Goal: Task Accomplishment & Management: Manage account settings

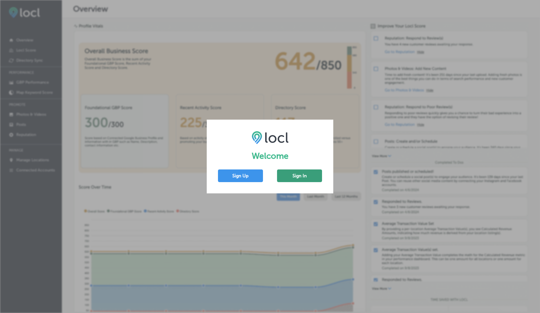
click at [295, 173] on button "Sign In" at bounding box center [299, 175] width 45 height 13
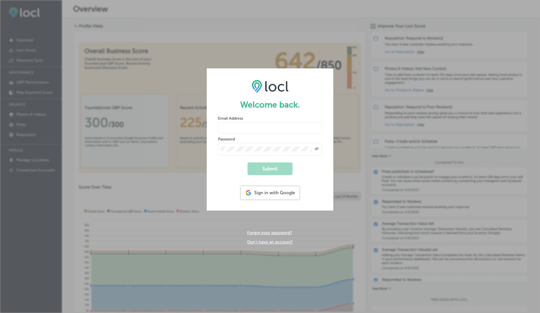
click at [234, 128] on input "email" at bounding box center [270, 127] width 104 height 11
type input "vasilikigreece69+ap01@gmail.com"
click at [247, 162] on button "Submit" at bounding box center [269, 168] width 45 height 13
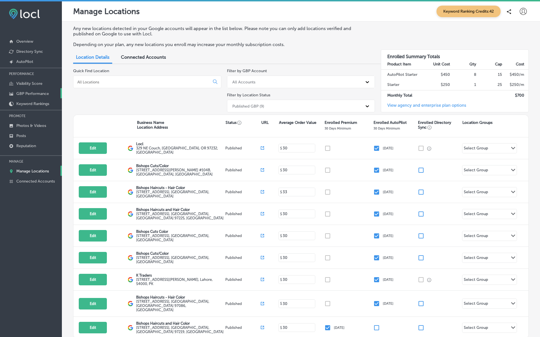
click at [30, 94] on p "GBP Performance" at bounding box center [32, 93] width 33 height 5
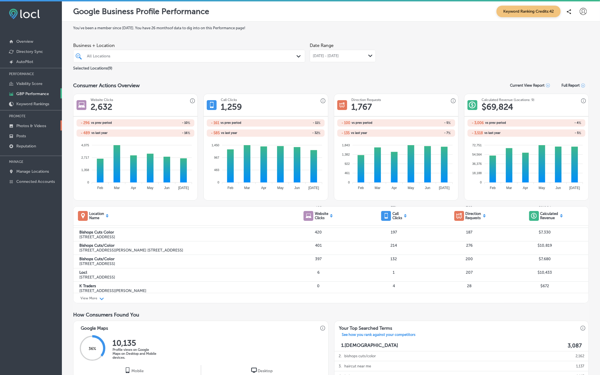
click at [39, 127] on p "Photos & Videos" at bounding box center [31, 125] width 30 height 5
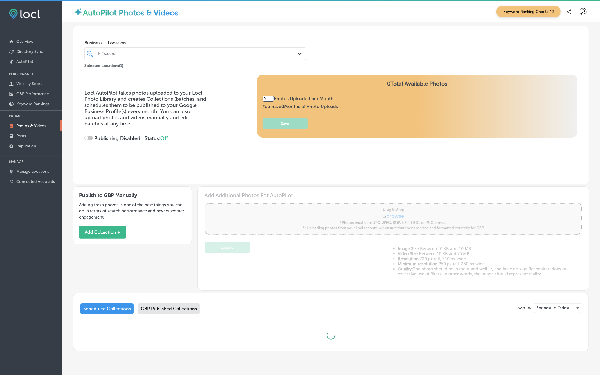
type input "5"
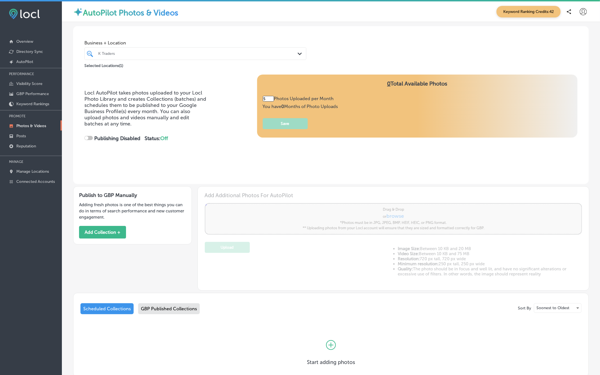
checkbox input "true"
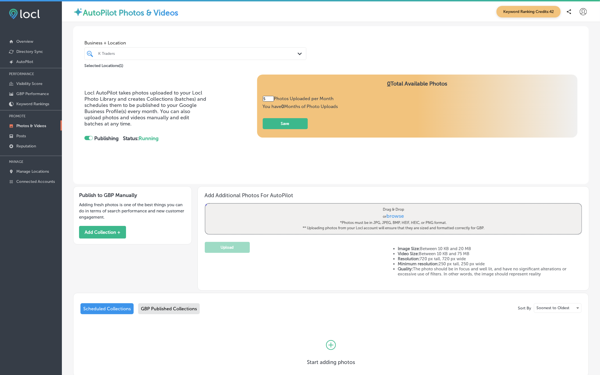
click at [164, 54] on div "K Traders" at bounding box center [198, 53] width 200 height 5
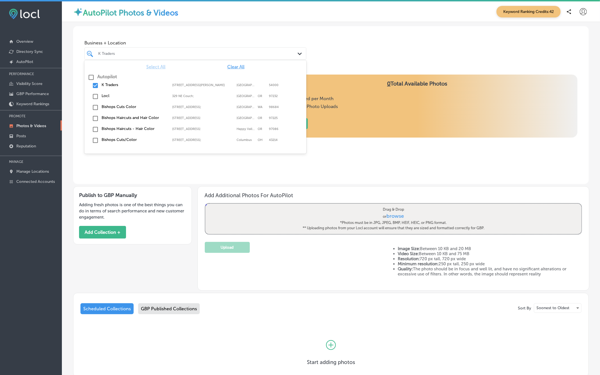
click at [398, 114] on div "5 Photos Uploaded per Month You have 0 Months of Photo Uploads Save" at bounding box center [417, 112] width 309 height 33
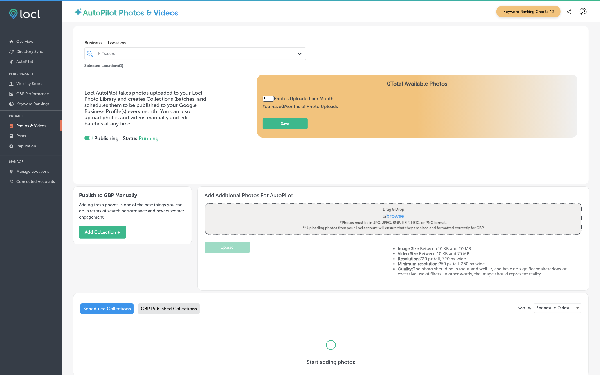
click at [404, 215] on label "Drag & Drop or browse *Photos must be in JPG, JPEG, BMP, HEIF, HEIC, or PNG for…" at bounding box center [393, 219] width 185 height 28
click at [404, 205] on input "Drag & Drop or browse *Photos must be in JPG, JPEG, BMP, HEIF, HEIC, or PNG for…" at bounding box center [393, 205] width 376 height 2
type input "C:\fakepath\Wallpaper - 001.jpg"
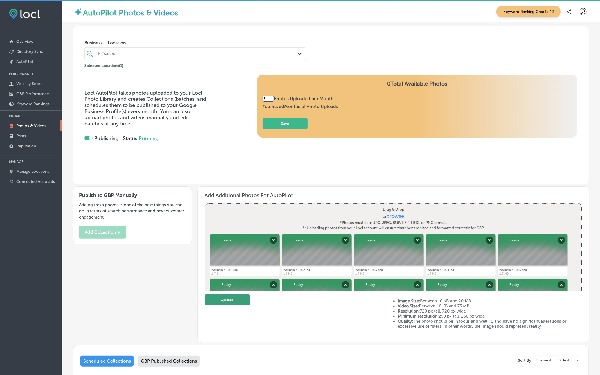
click at [241, 299] on button "Upload" at bounding box center [227, 299] width 45 height 11
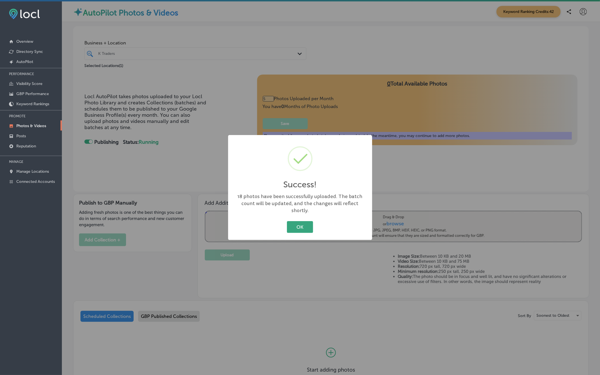
click at [301, 224] on button "OK" at bounding box center [300, 227] width 26 height 12
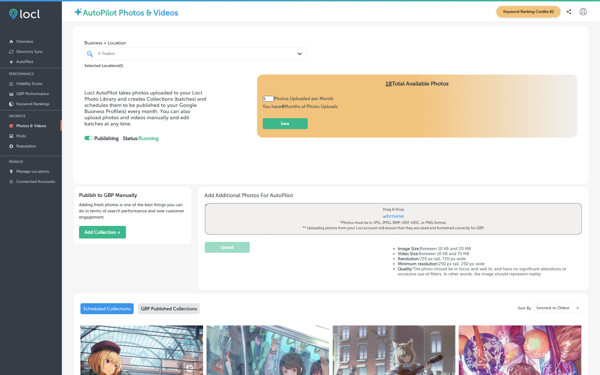
click at [271, 98] on input "5" at bounding box center [268, 99] width 11 height 6
type input "50"
click at [296, 125] on button "Save" at bounding box center [285, 123] width 45 height 11
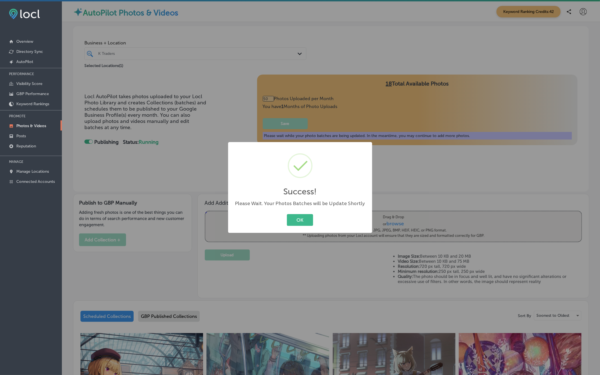
click at [296, 213] on div "OK Cancel" at bounding box center [300, 220] width 133 height 15
click at [296, 226] on div "OK Cancel" at bounding box center [300, 220] width 133 height 15
click at [296, 218] on button "OK" at bounding box center [300, 220] width 26 height 12
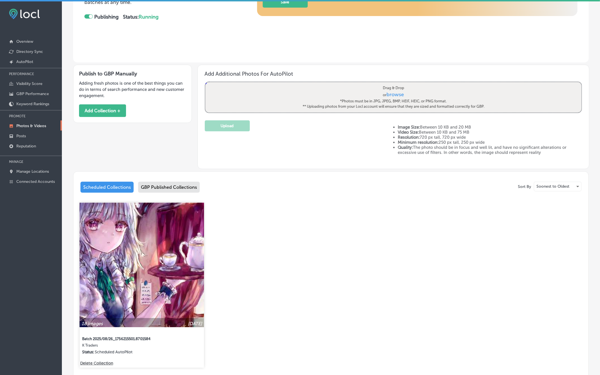
scroll to position [144, 0]
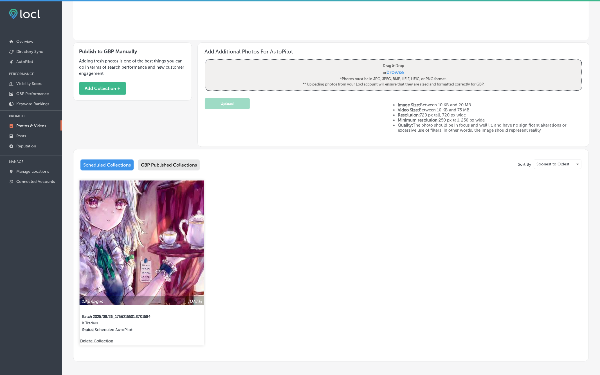
click at [95, 312] on p "Delete Collection" at bounding box center [96, 341] width 32 height 5
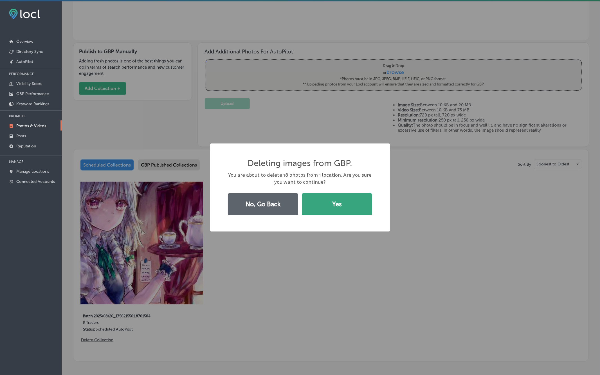
click at [341, 208] on button "Yes" at bounding box center [337, 204] width 70 height 22
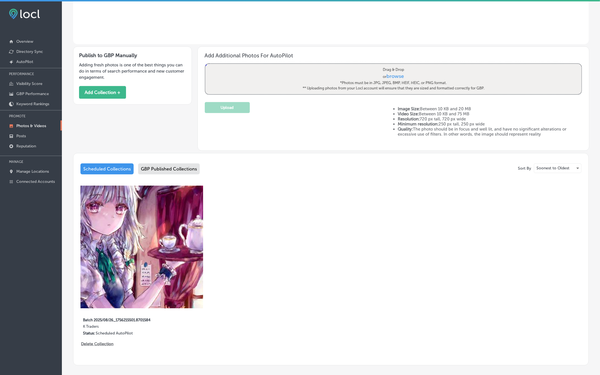
scroll to position [0, 0]
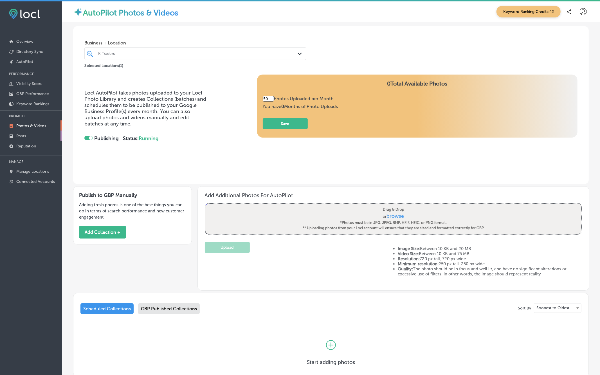
click at [24, 137] on p "Posts" at bounding box center [21, 136] width 10 height 5
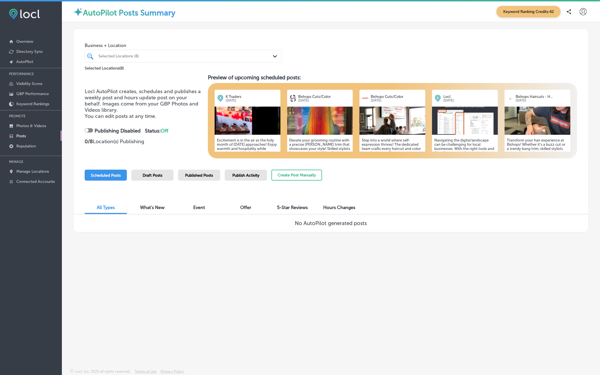
click at [194, 176] on span "Published Posts" at bounding box center [199, 175] width 28 height 5
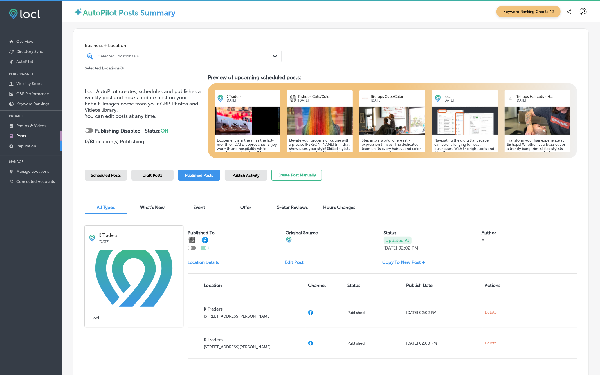
click at [28, 148] on p "Reputation" at bounding box center [26, 146] width 20 height 5
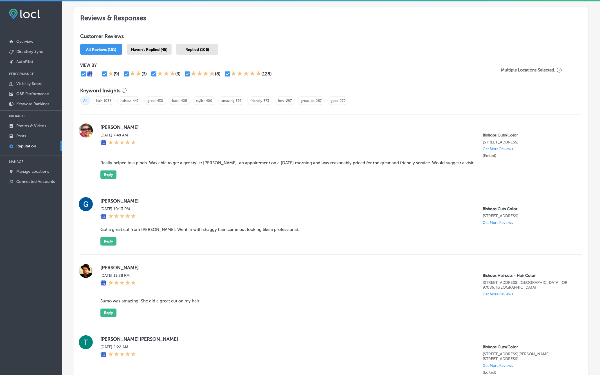
scroll to position [309, 0]
click at [33, 175] on link "Manage Locations" at bounding box center [31, 171] width 62 height 10
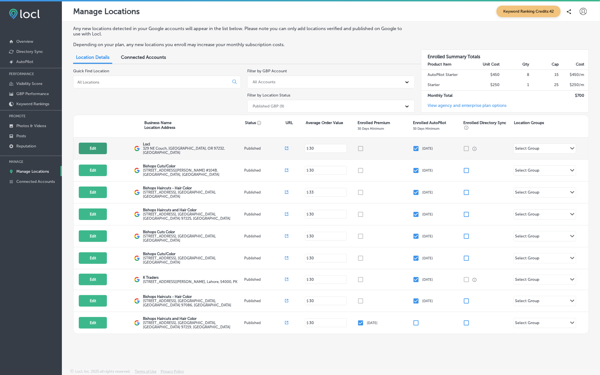
click at [100, 152] on button "Edit" at bounding box center [93, 149] width 28 height 12
select select "US"
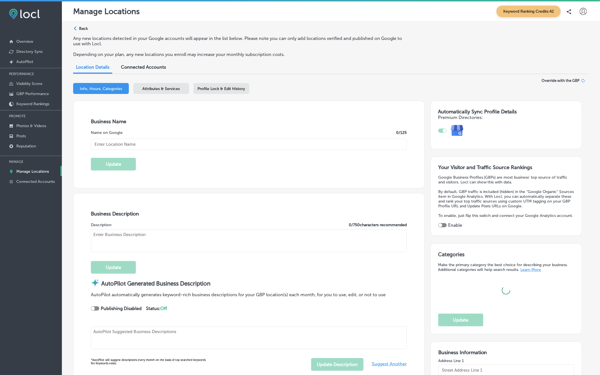
type textarea "Locl empowers brick-and-mortar businesses to thrive in [DATE] digital landscape…"
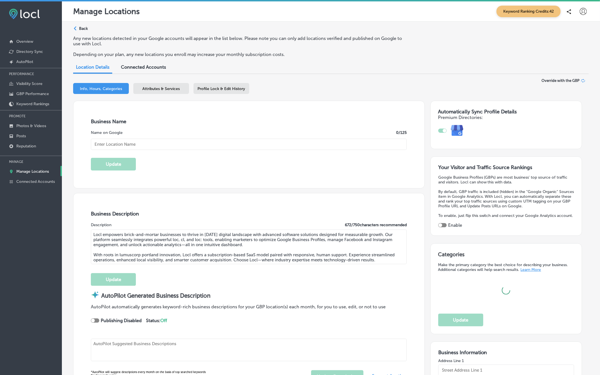
type textarea "Locl empowers brick-and-mortar businesses to thrive in [DATE] digital landscape…"
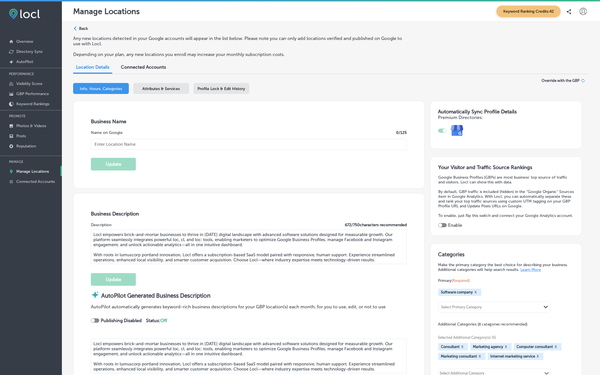
type input "329 NE Couch"
type input "[GEOGRAPHIC_DATA]"
type input "97232"
type input "US"
type input "[URL]"
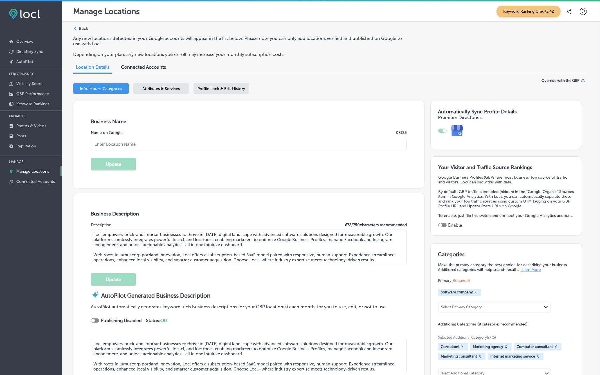
checkbox input "true"
type input "Locl"
type input "[PHONE_NUMBER]"
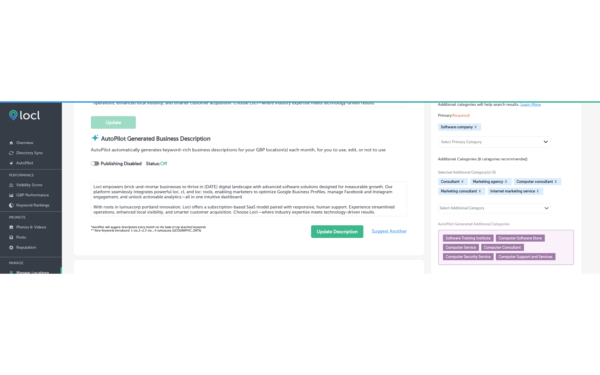
scroll to position [253, 0]
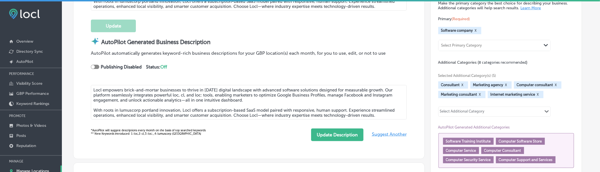
click at [133, 67] on strong "Publishing Disabled" at bounding box center [121, 66] width 41 height 5
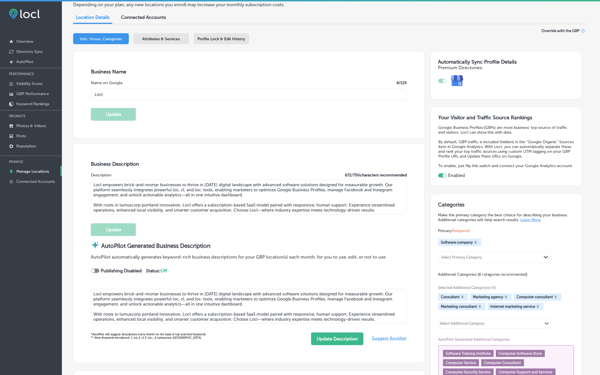
scroll to position [0, 0]
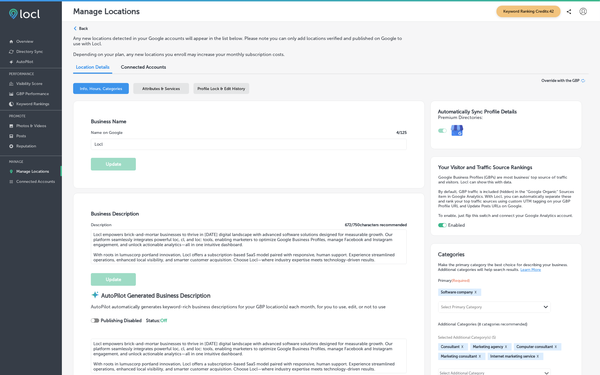
click at [203, 276] on div "Update" at bounding box center [249, 276] width 316 height 18
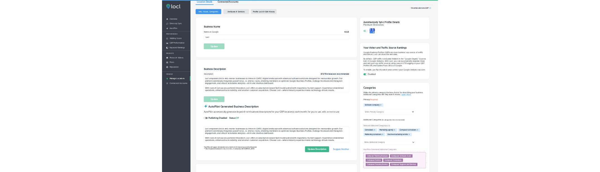
scroll to position [108, 0]
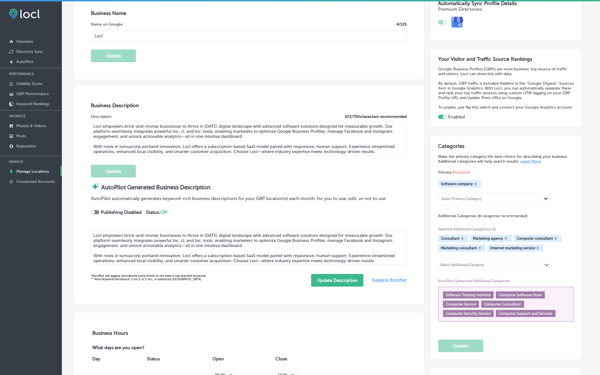
click at [132, 211] on strong "Publishing Disabled" at bounding box center [121, 211] width 41 height 5
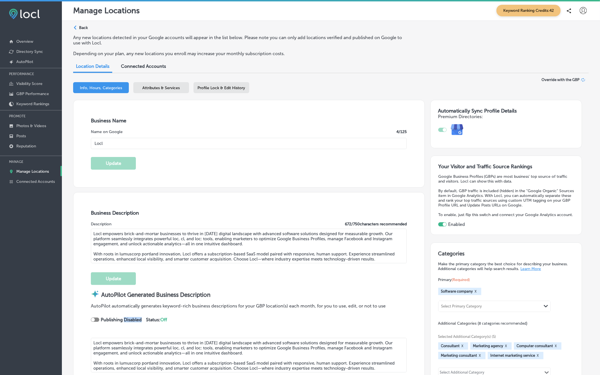
scroll to position [2, 0]
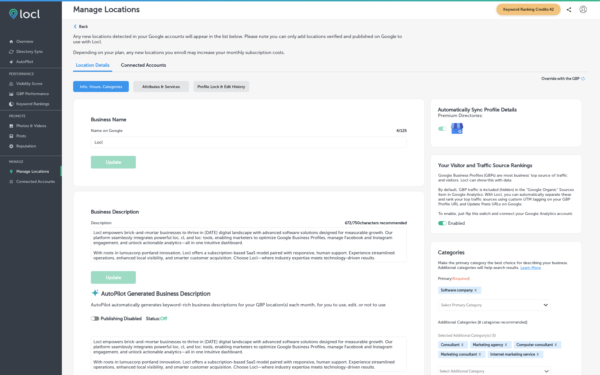
click at [192, 312] on div "AutoPilot automatically generates keyword-rich business descriptions for your G…" at bounding box center [238, 316] width 295 height 29
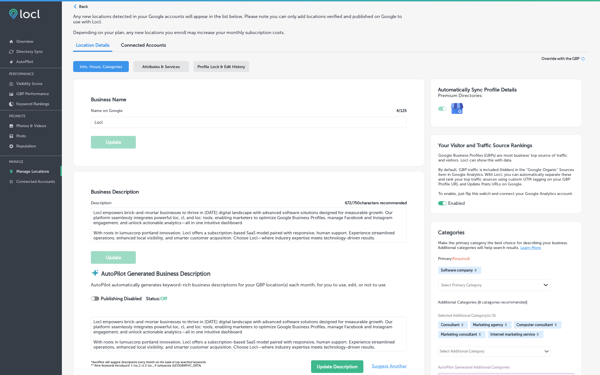
scroll to position [0, 0]
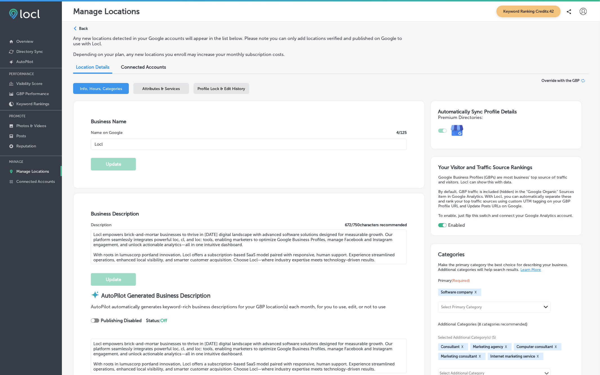
click at [156, 91] on div "Attributes & Services" at bounding box center [161, 88] width 56 height 11
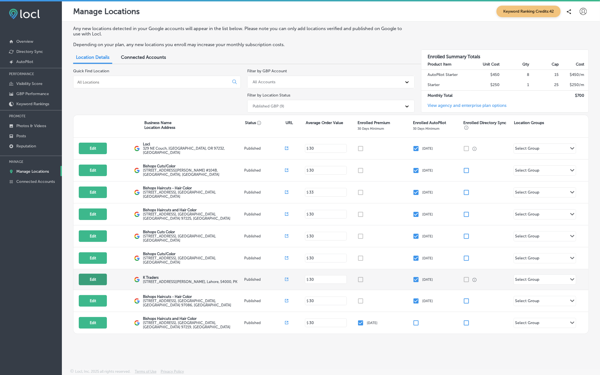
click at [90, 274] on button "Edit" at bounding box center [93, 280] width 28 height 12
select select "US"
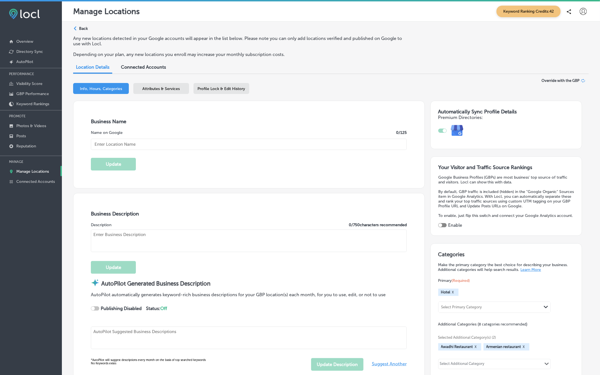
checkbox input "true"
type input "K Traders"
type input "[STREET_ADDRESS][PERSON_NAME]"
type input "Lahore"
type input "54000"
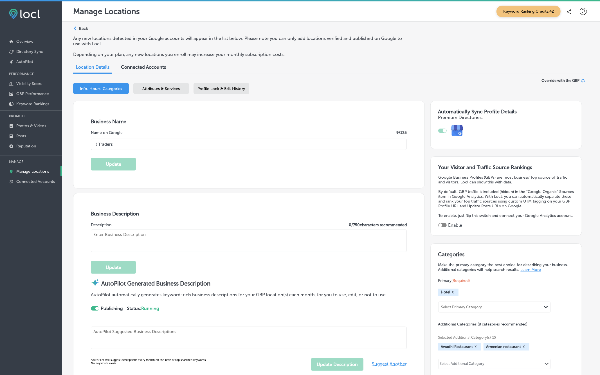
type input "PK"
type input "https://app.locl.io/"
select select "PK"
type input "+92 310 4170286"
select select "PK"
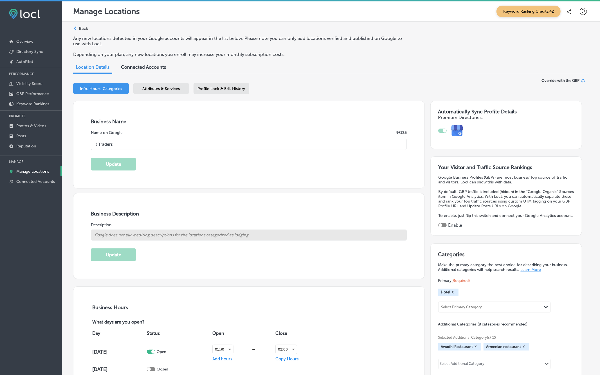
click at [157, 89] on span "Attributes & Services" at bounding box center [161, 88] width 37 height 5
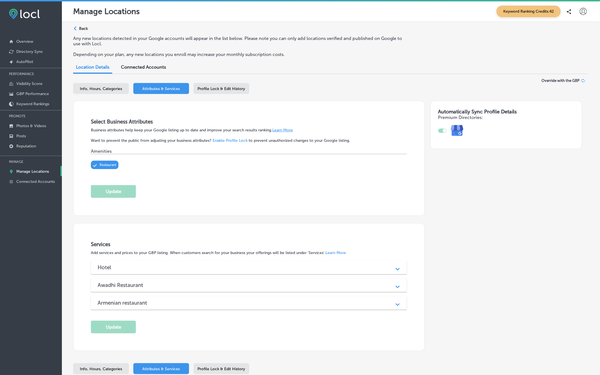
click at [118, 161] on div "Svg Vector Icons : http://www.onlinewebfonts.com/icon Checked Created with Sket…" at bounding box center [105, 167] width 28 height 13
click at [150, 70] on div "Connected Accounts" at bounding box center [143, 68] width 53 height 12
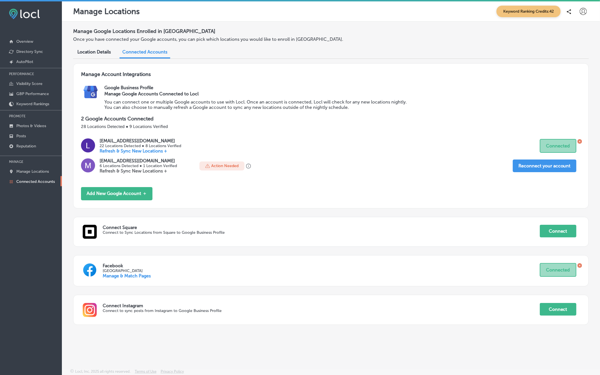
click at [96, 55] on div "Location Details" at bounding box center [94, 52] width 42 height 12
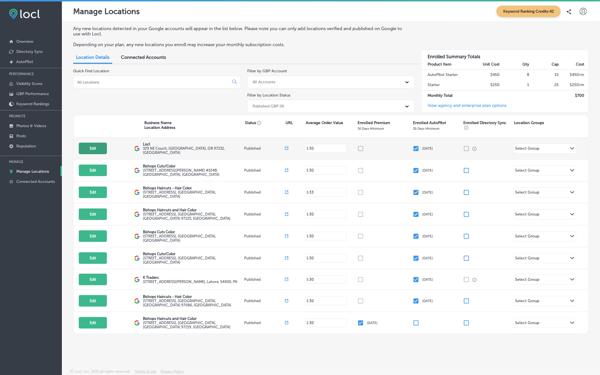
click at [89, 148] on button "Edit" at bounding box center [93, 149] width 28 height 12
select select "US"
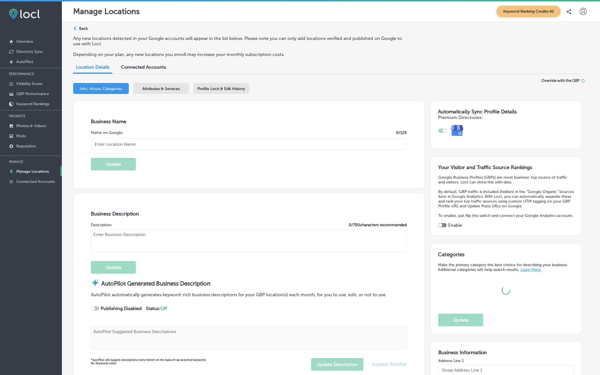
type input "Locl"
click at [155, 87] on span "Attributes & Services" at bounding box center [161, 88] width 37 height 5
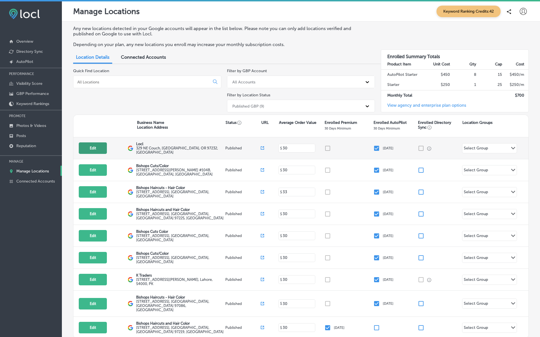
click at [92, 148] on button "Edit" at bounding box center [93, 149] width 28 height 12
select select "US"
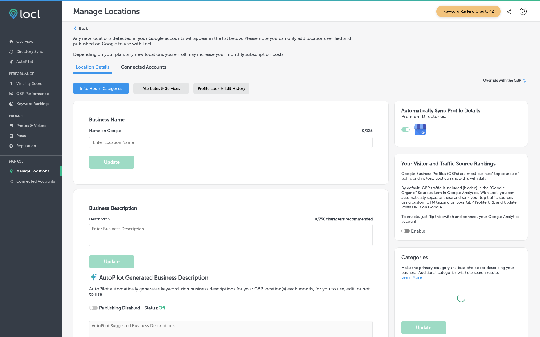
type textarea "Locl empowers brick-and-mortar businesses to thrive in [DATE] digital landscape…"
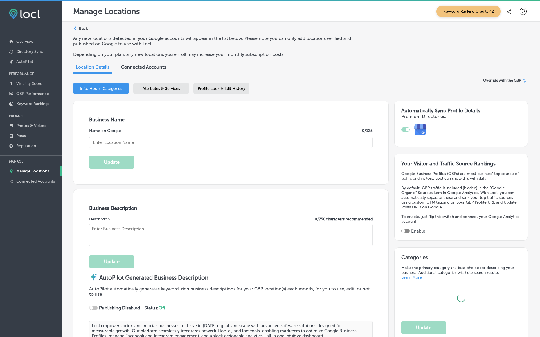
type textarea "Locl empowers brick-and-mortar businesses to thrive in [DATE] digital landscape…"
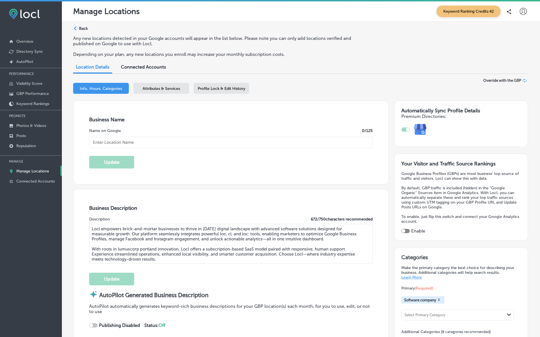
type input "329 NE Couch"
type input "[GEOGRAPHIC_DATA]"
type input "97232"
type input "US"
type input "[URL]"
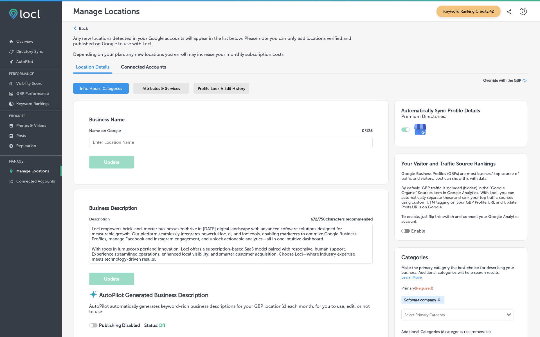
checkbox input "true"
type input "Locl"
type input "[PHONE_NUMBER]"
click at [166, 87] on span "Attributes & Services" at bounding box center [161, 88] width 37 height 5
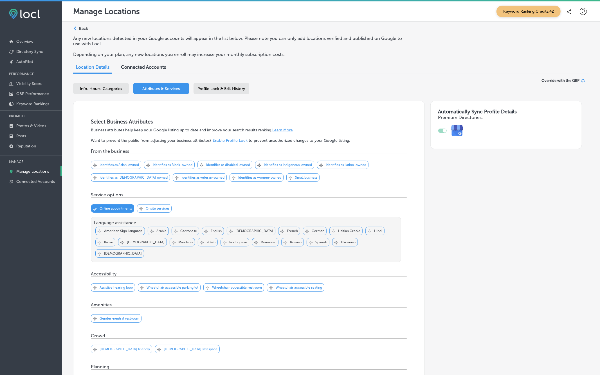
click at [213, 88] on span "Profile Lock & Edit History" at bounding box center [222, 88] width 48 height 5
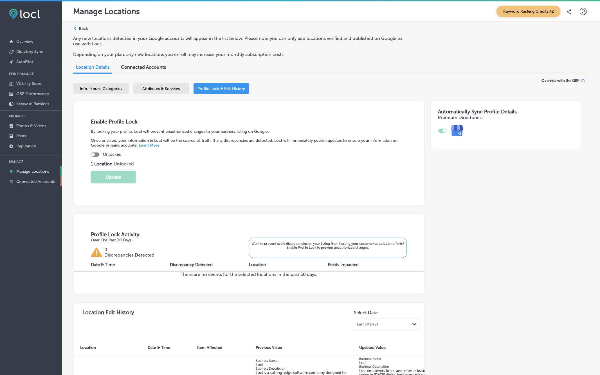
click at [39, 181] on p "Connected Accounts" at bounding box center [35, 181] width 39 height 5
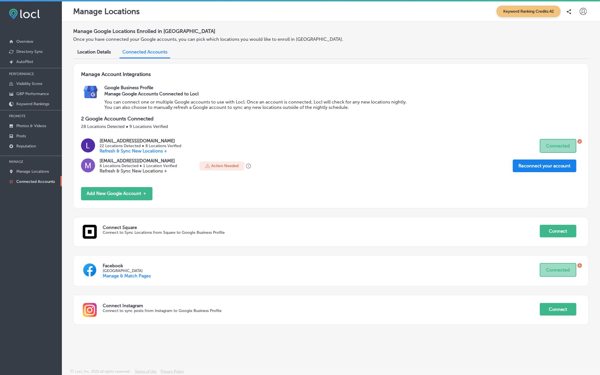
click at [540, 166] on button "Reconnect your account" at bounding box center [545, 165] width 64 height 13
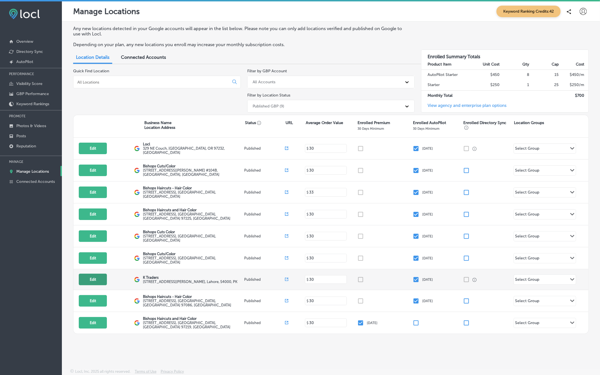
click at [92, 276] on button "Edit" at bounding box center [93, 280] width 28 height 12
select select "US"
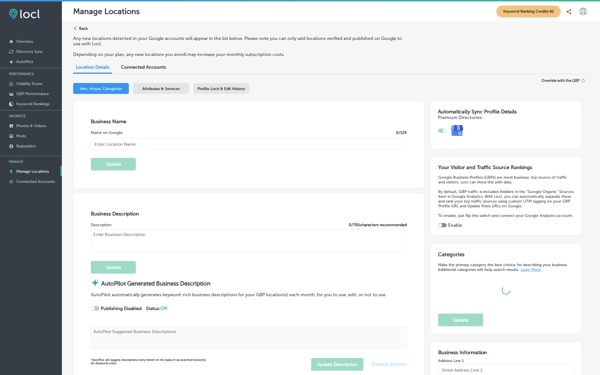
type input "K Traders"
type input "[STREET_ADDRESS][PERSON_NAME]"
type input "Lahore"
type input "54000"
type input "PK"
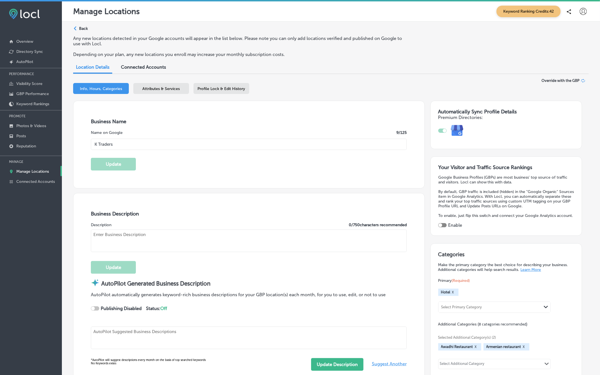
checkbox input "true"
type input "https://app.locl.io/?utm_source=google-gmb-maps&utm_medium=gmb-website-button&u…"
select select "PK"
type input "+92 310 4170286"
select select "PK"
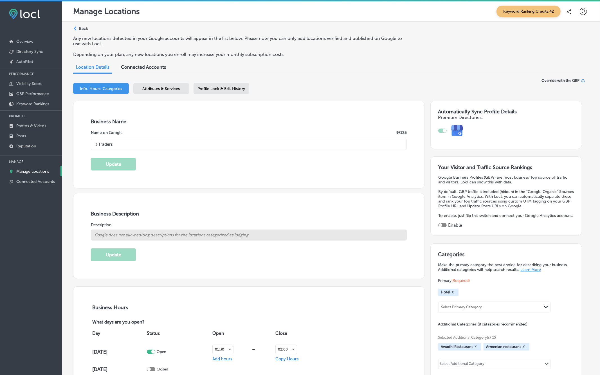
click at [234, 89] on span "Profile Lock & Edit History" at bounding box center [222, 88] width 48 height 5
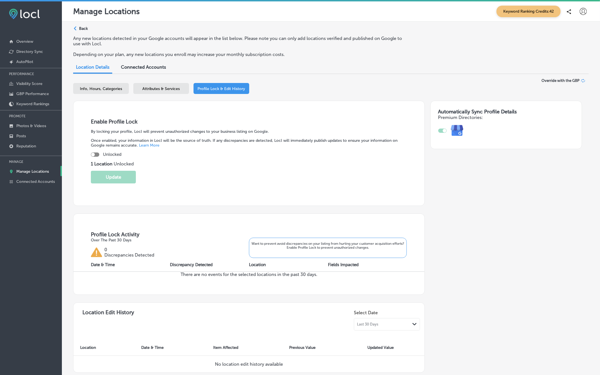
click at [138, 68] on span "Connected Accounts" at bounding box center [143, 66] width 45 height 5
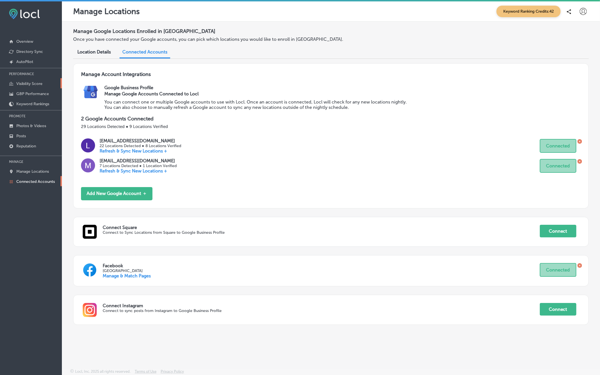
click at [35, 84] on p "Visibility Score" at bounding box center [29, 83] width 26 height 5
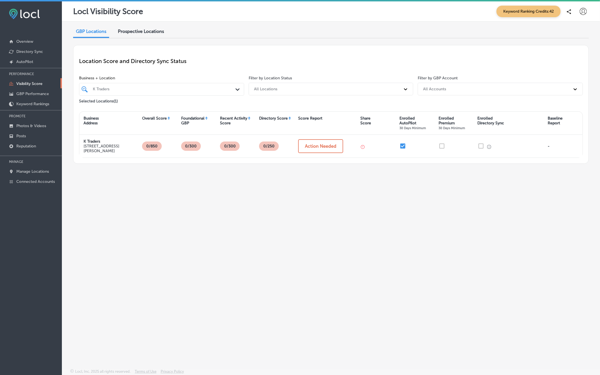
click at [138, 91] on div "K Traders" at bounding box center [164, 89] width 143 height 5
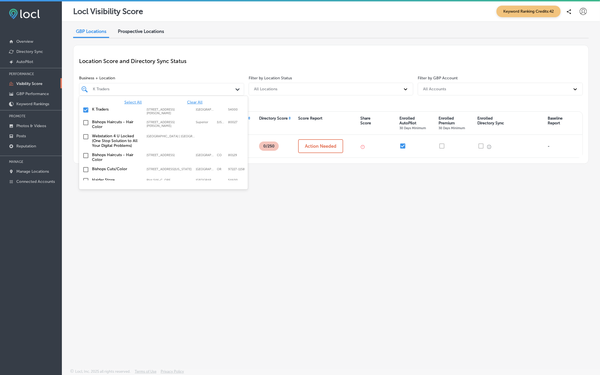
click at [133, 102] on span "Select All" at bounding box center [132, 102] width 17 height 5
click at [226, 49] on div "Location Score and Directory Sync Status Business + Location option 505 A1 Bloc…" at bounding box center [330, 104] width 515 height 119
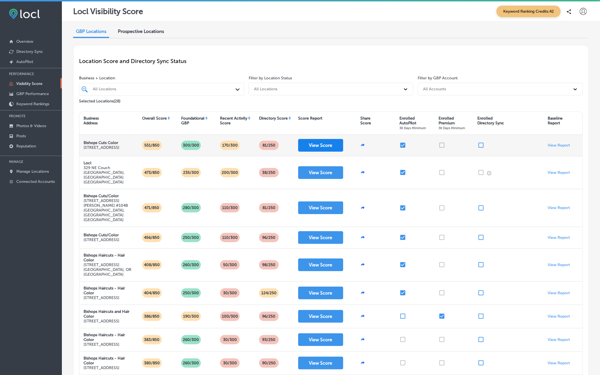
click at [320, 151] on button "View Score" at bounding box center [320, 145] width 45 height 13
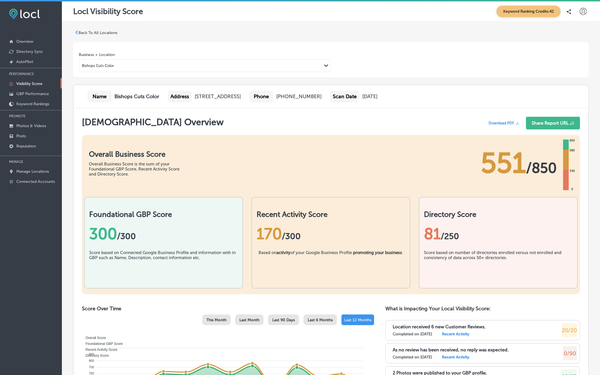
click at [320, 151] on div "Overall Business Score Overall Business Score is the sum of your Foundational G…" at bounding box center [331, 160] width 498 height 51
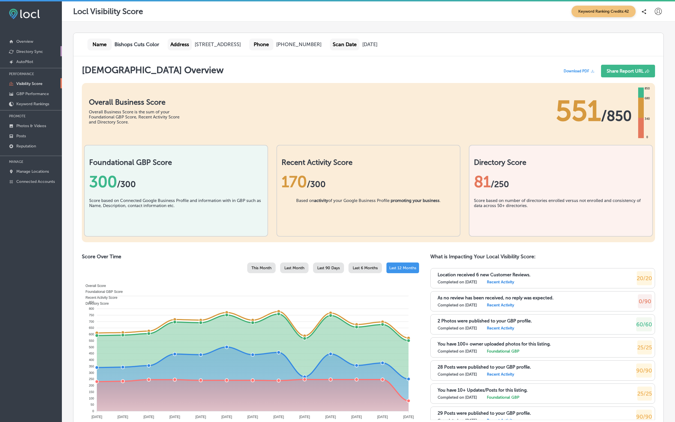
click at [38, 52] on p "Directory Sync" at bounding box center [29, 51] width 27 height 5
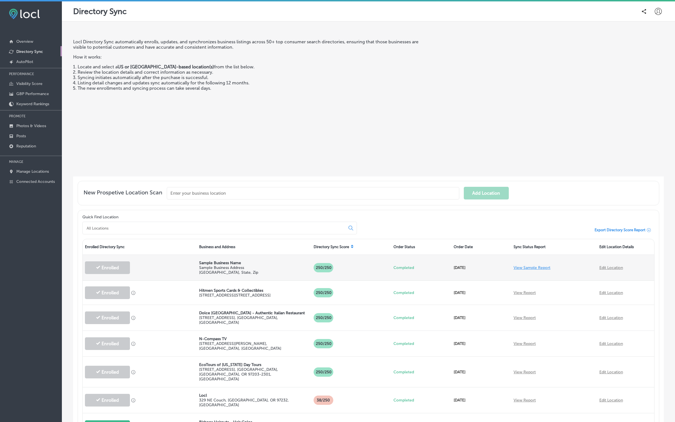
click at [530, 266] on link "View Sample Report" at bounding box center [531, 267] width 37 height 5
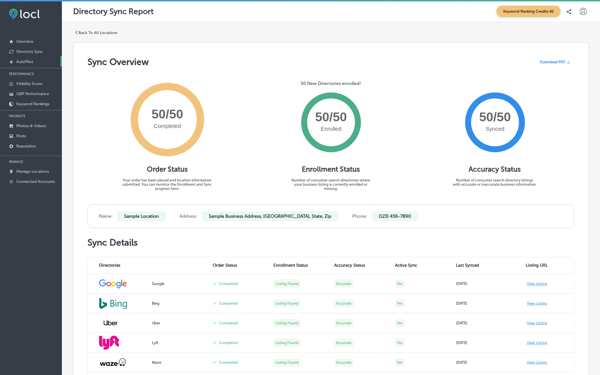
click at [24, 60] on p "AutoPilot" at bounding box center [24, 61] width 17 height 5
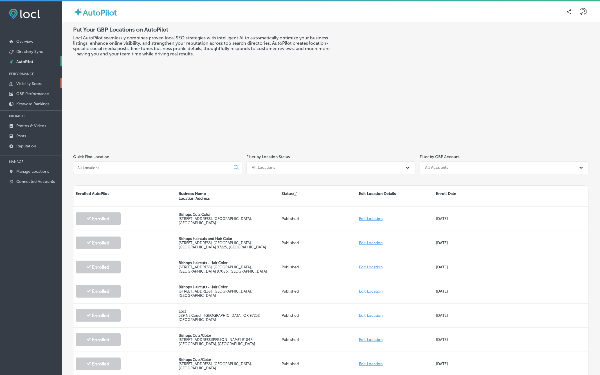
click at [28, 83] on p "Visibility Score" at bounding box center [29, 83] width 26 height 5
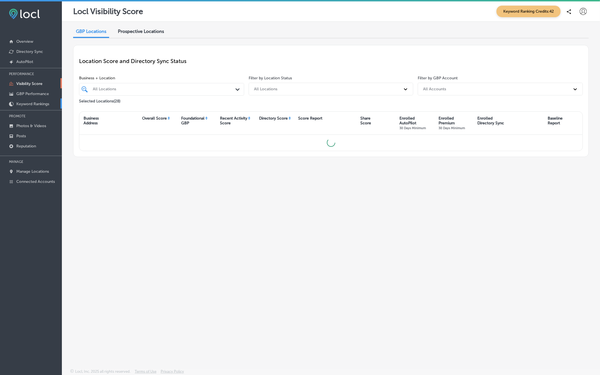
click at [29, 105] on p "Keyword Rankings" at bounding box center [32, 104] width 33 height 5
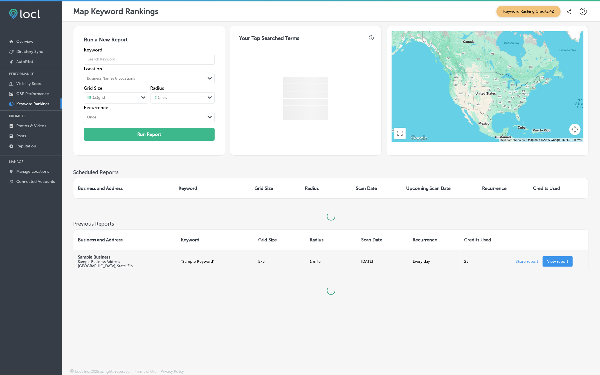
click at [556, 261] on p "View report" at bounding box center [557, 261] width 21 height 5
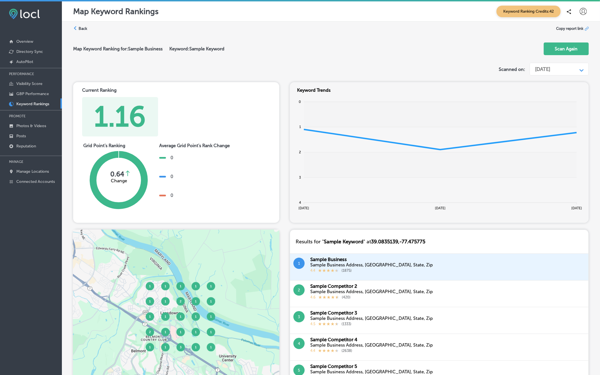
click at [82, 26] on label "Back" at bounding box center [82, 28] width 9 height 5
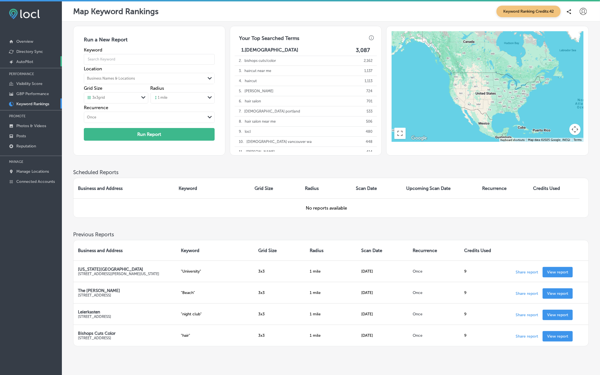
click at [22, 63] on p "AutoPilot" at bounding box center [24, 61] width 17 height 5
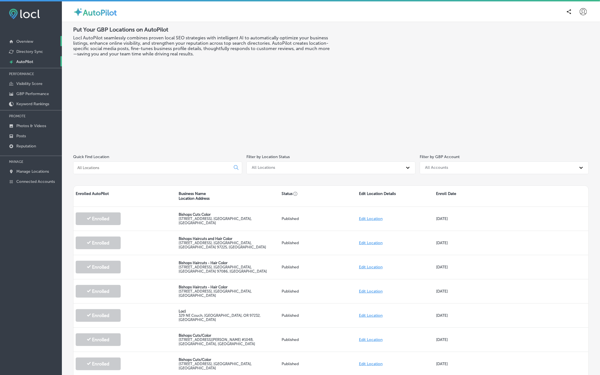
click at [28, 41] on p "Overview" at bounding box center [24, 41] width 17 height 5
